Goal: Find specific page/section: Find specific page/section

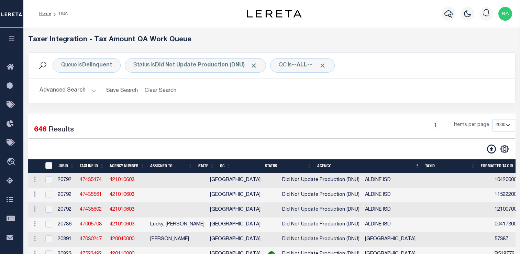
select select "2000"
click at [92, 91] on button "Advanced Search" at bounding box center [68, 90] width 57 height 13
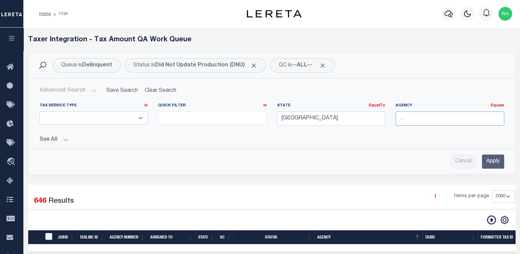
click at [432, 117] on input "text" at bounding box center [450, 118] width 109 height 14
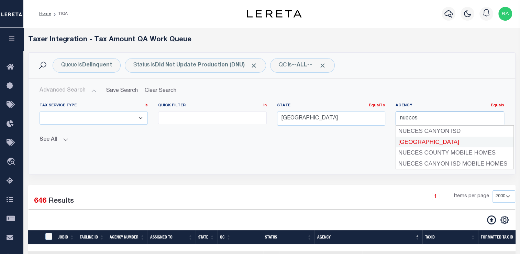
click at [425, 140] on div "[GEOGRAPHIC_DATA]" at bounding box center [455, 142] width 118 height 11
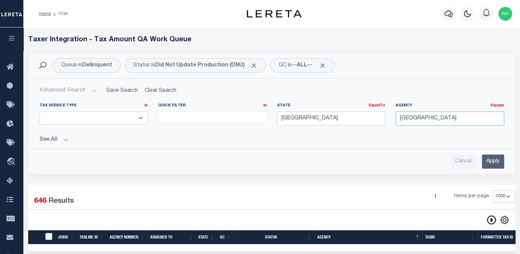
type input "[GEOGRAPHIC_DATA]"
click at [490, 164] on input "Apply" at bounding box center [493, 161] width 22 height 14
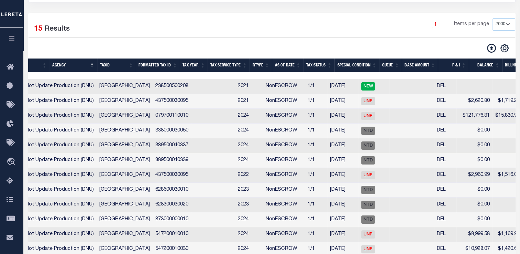
scroll to position [0, 268]
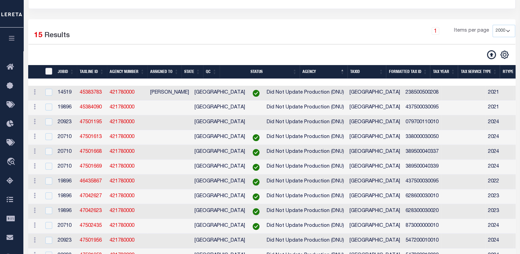
click at [51, 72] on input "TaxID" at bounding box center [48, 71] width 7 height 7
checkbox input "true"
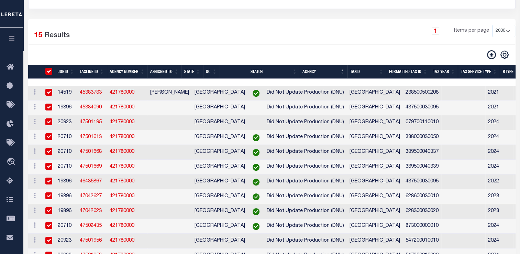
checkbox input "true"
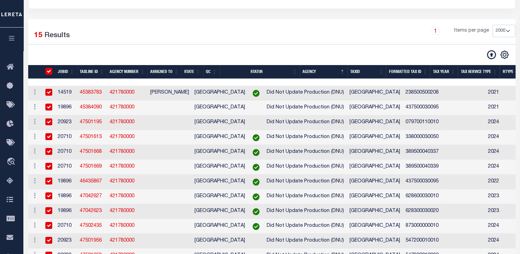
checkbox input "true"
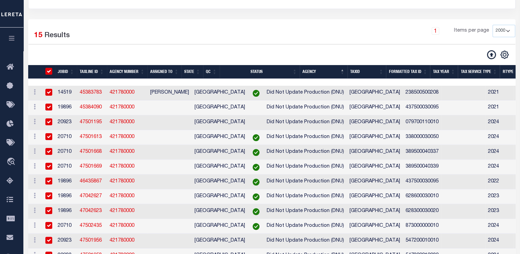
checkbox input "true"
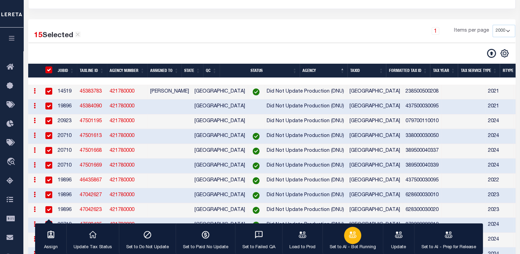
click at [350, 240] on div "button" at bounding box center [352, 235] width 17 height 17
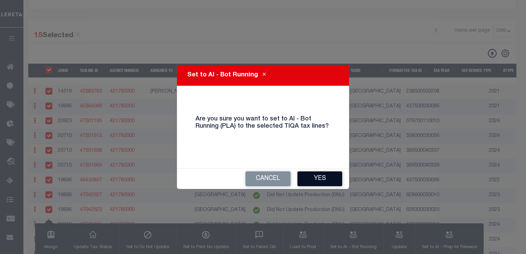
click at [315, 177] on button "Yes" at bounding box center [319, 178] width 45 height 15
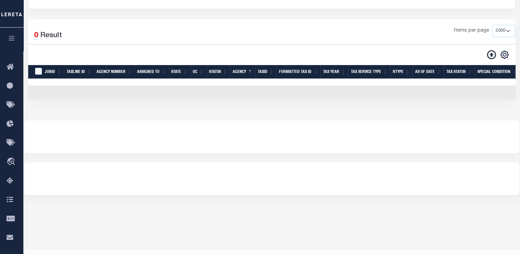
scroll to position [0, 0]
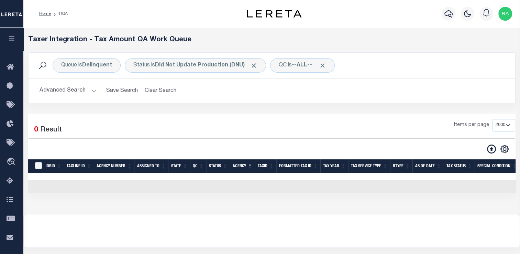
click at [77, 95] on button "Advanced Search" at bounding box center [68, 90] width 57 height 13
